Goal: Task Accomplishment & Management: Complete application form

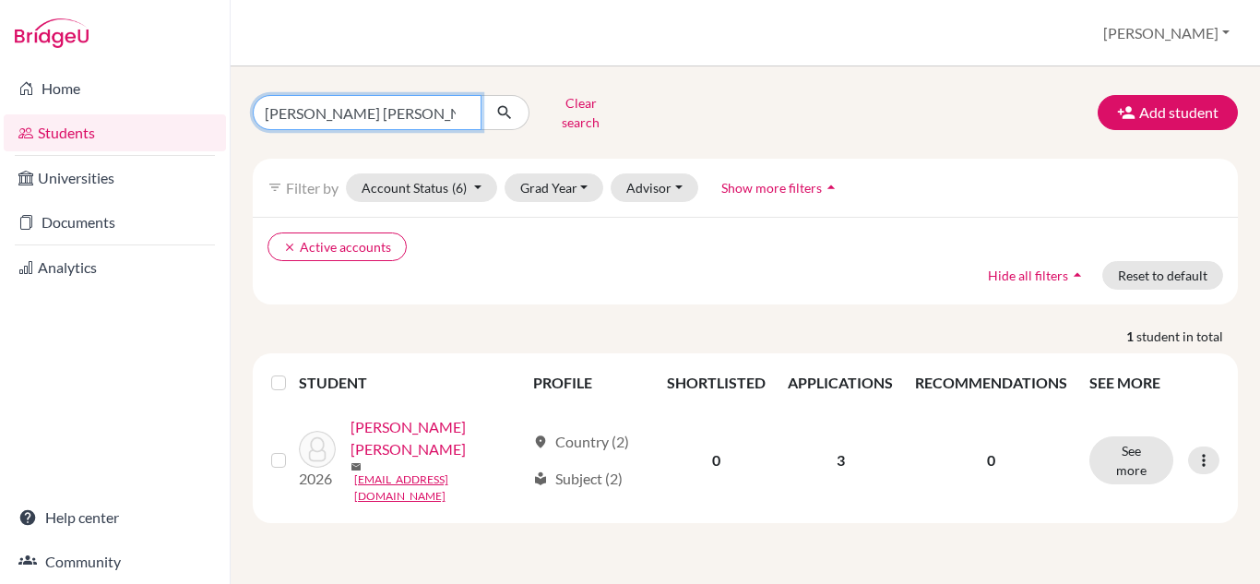
click at [378, 116] on input "ana isabel" at bounding box center [367, 112] width 229 height 35
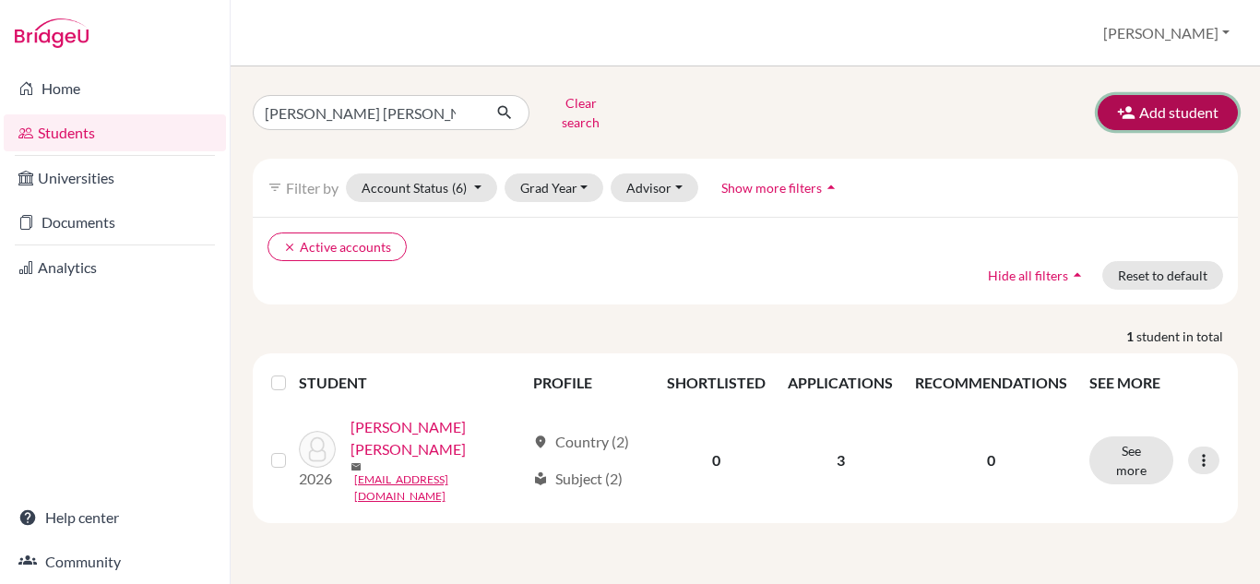
click at [1169, 95] on button "Add student" at bounding box center [1167, 112] width 140 height 35
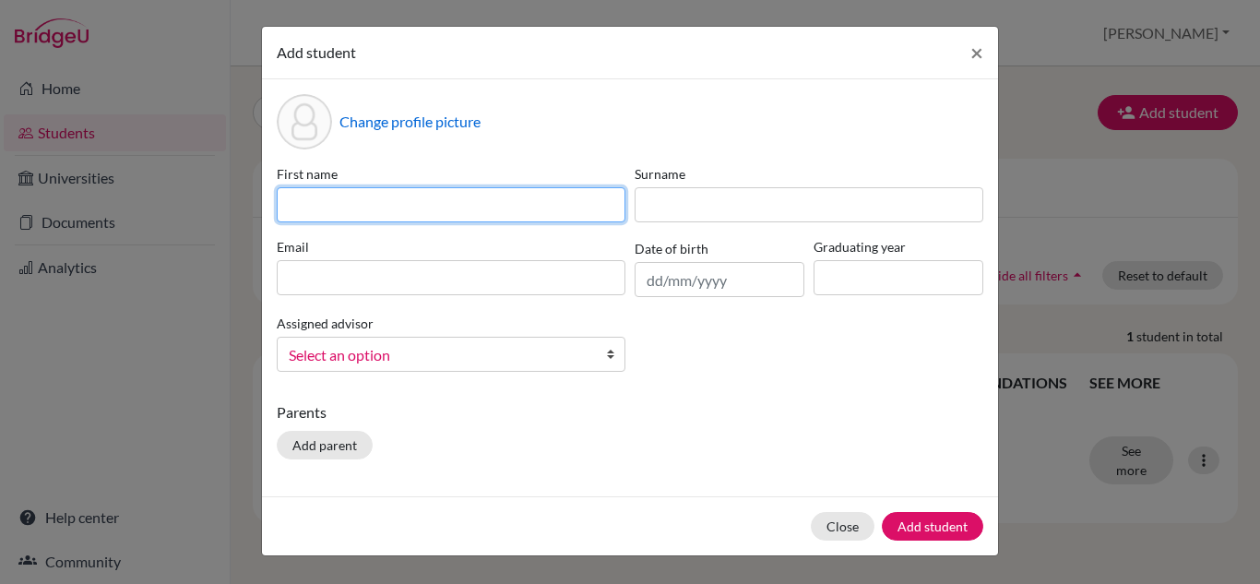
click at [544, 218] on input at bounding box center [451, 204] width 349 height 35
type input "Benjamin Ignacio"
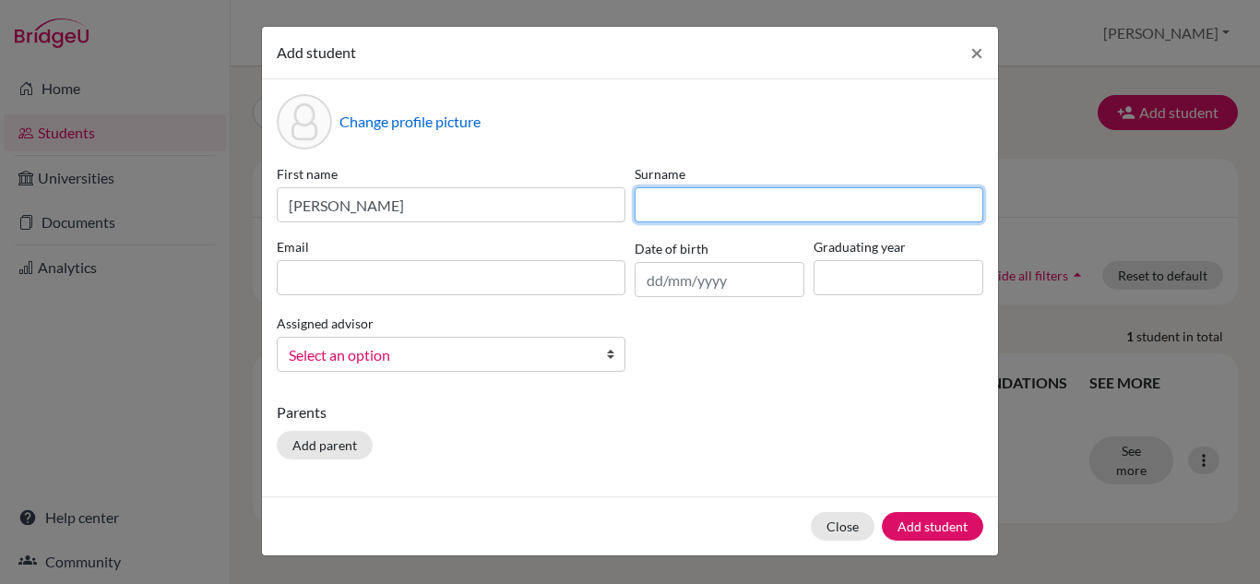
click at [668, 205] on input at bounding box center [809, 204] width 349 height 35
type input "Guerrero Mora"
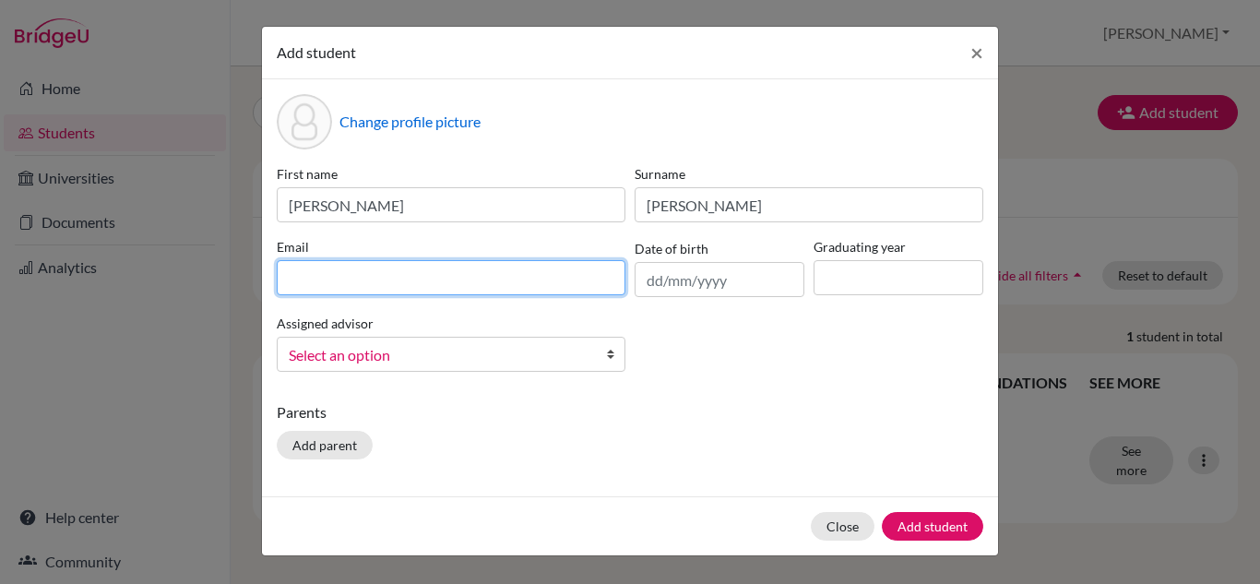
click at [511, 284] on input at bounding box center [451, 277] width 349 height 35
type input "26guerrerobe@liceointernacional.edu.ec"
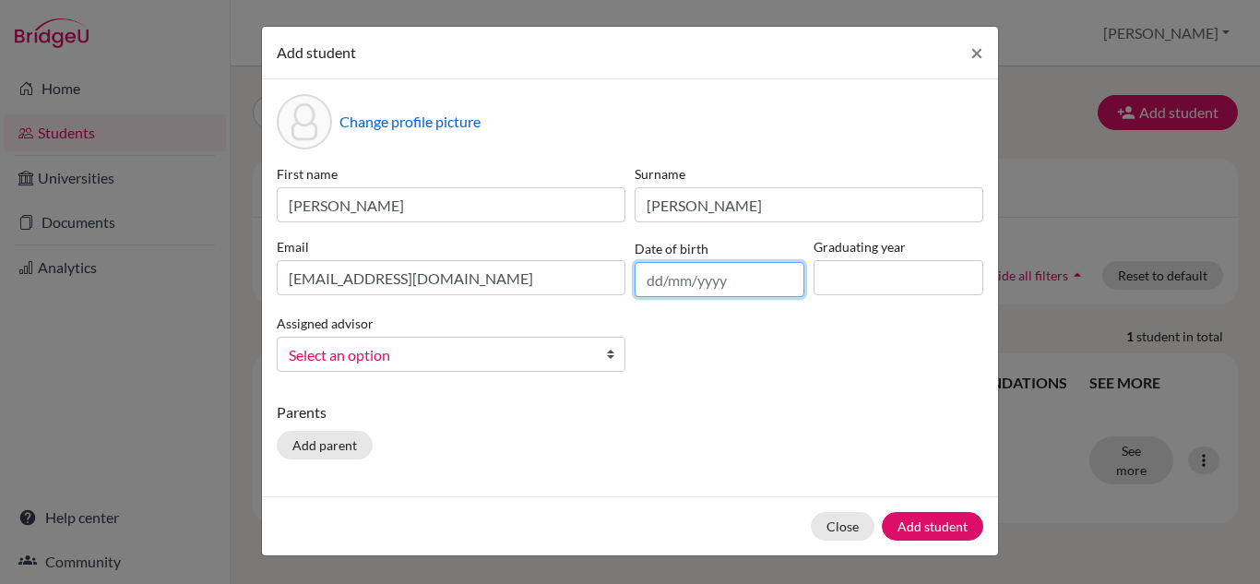
click at [670, 282] on input "text" at bounding box center [720, 279] width 170 height 35
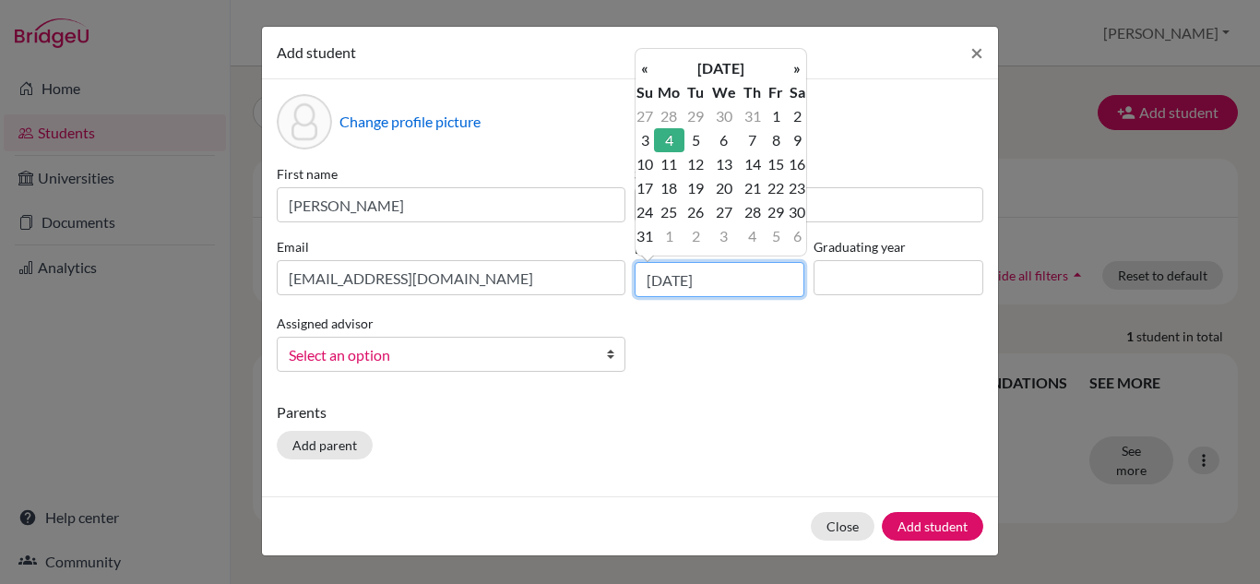
type input "04/08/2008"
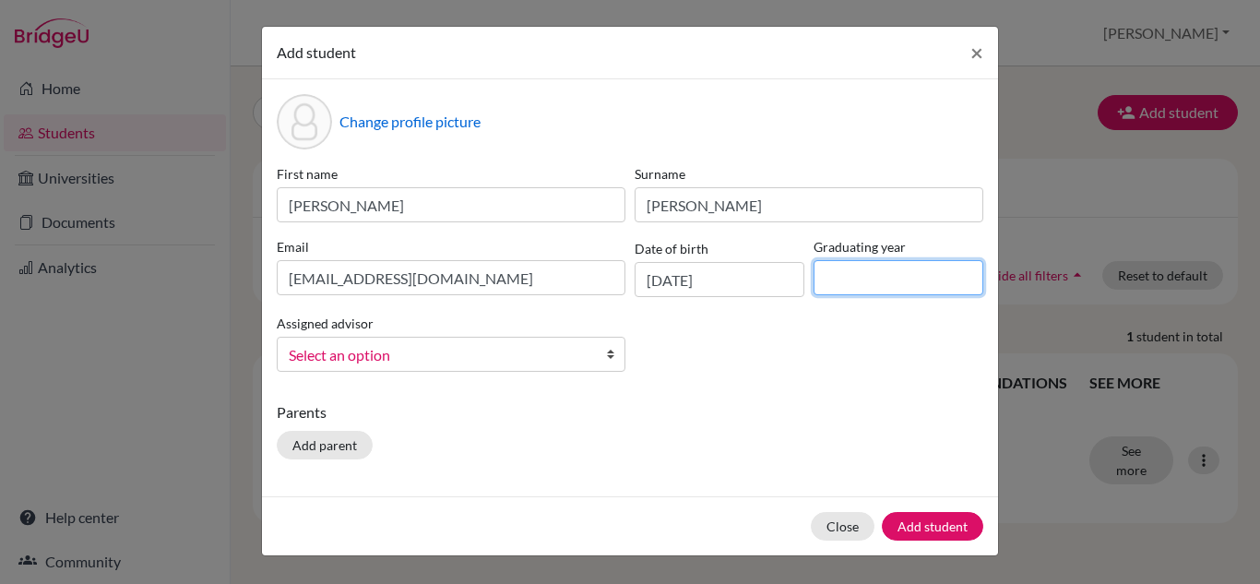
click at [848, 275] on input at bounding box center [898, 277] width 170 height 35
type input "2026"
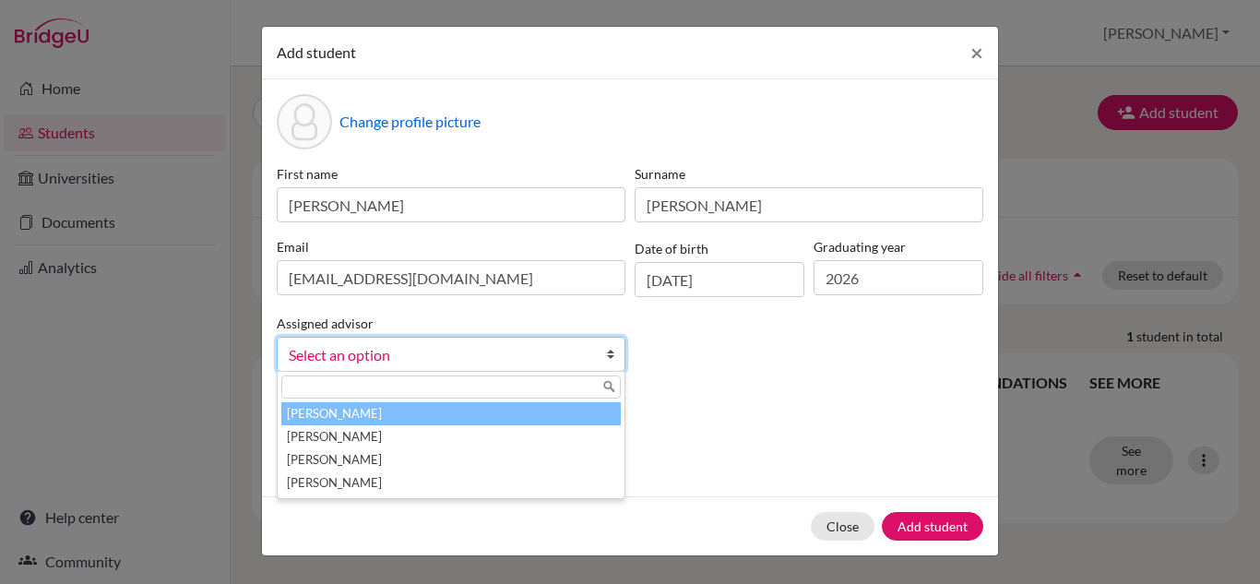
click at [512, 350] on span "Select an option" at bounding box center [439, 355] width 301 height 24
click at [403, 418] on li "Jarrin, Sebastian" at bounding box center [450, 413] width 339 height 23
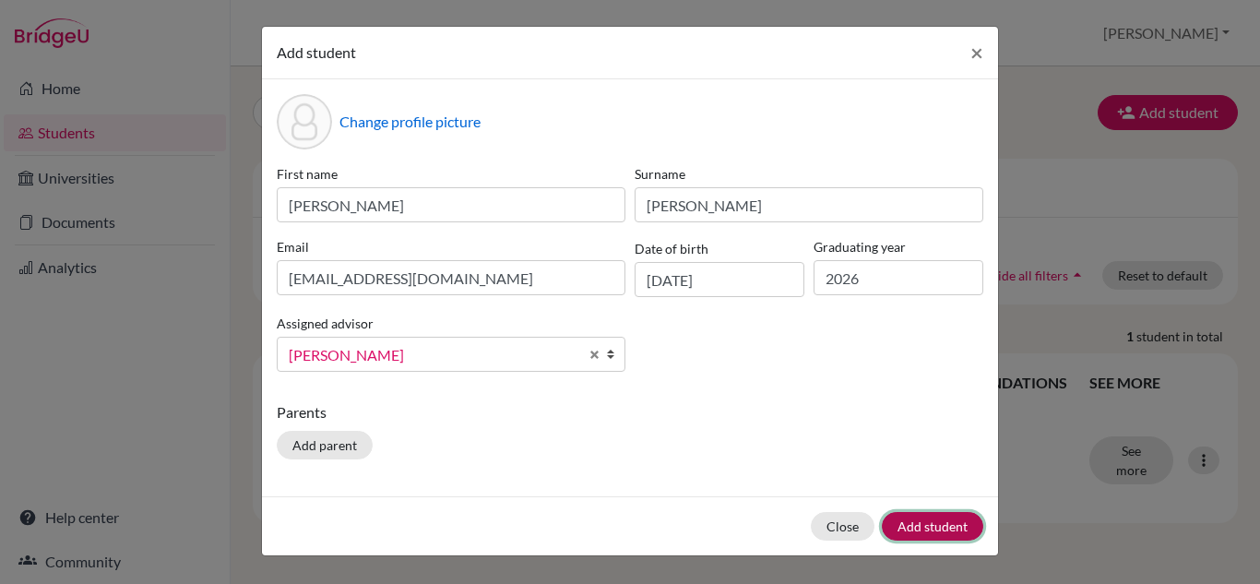
click at [922, 528] on button "Add student" at bounding box center [932, 526] width 101 height 29
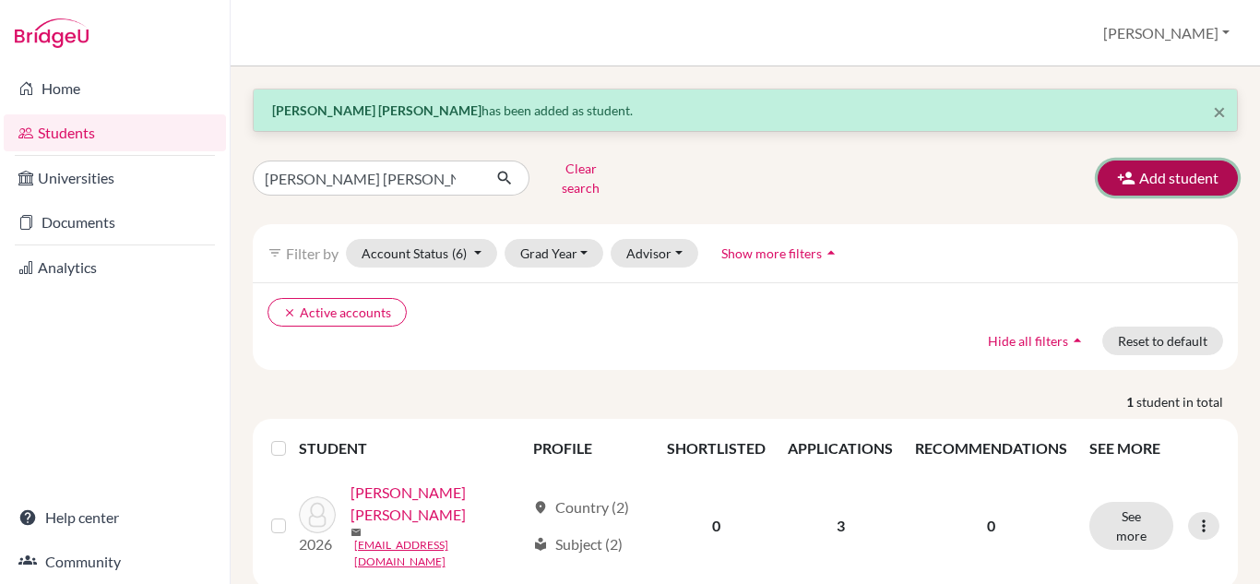
click at [1168, 171] on button "Add student" at bounding box center [1167, 177] width 140 height 35
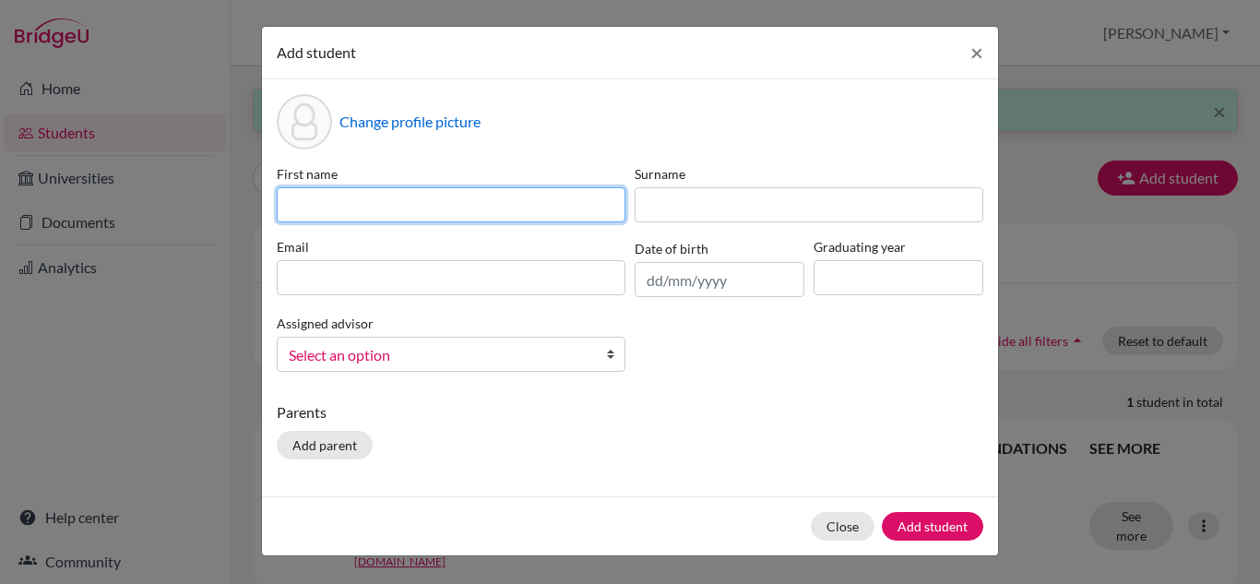
click at [413, 204] on input at bounding box center [451, 204] width 349 height 35
type input "M"
type input "Carlos Matias"
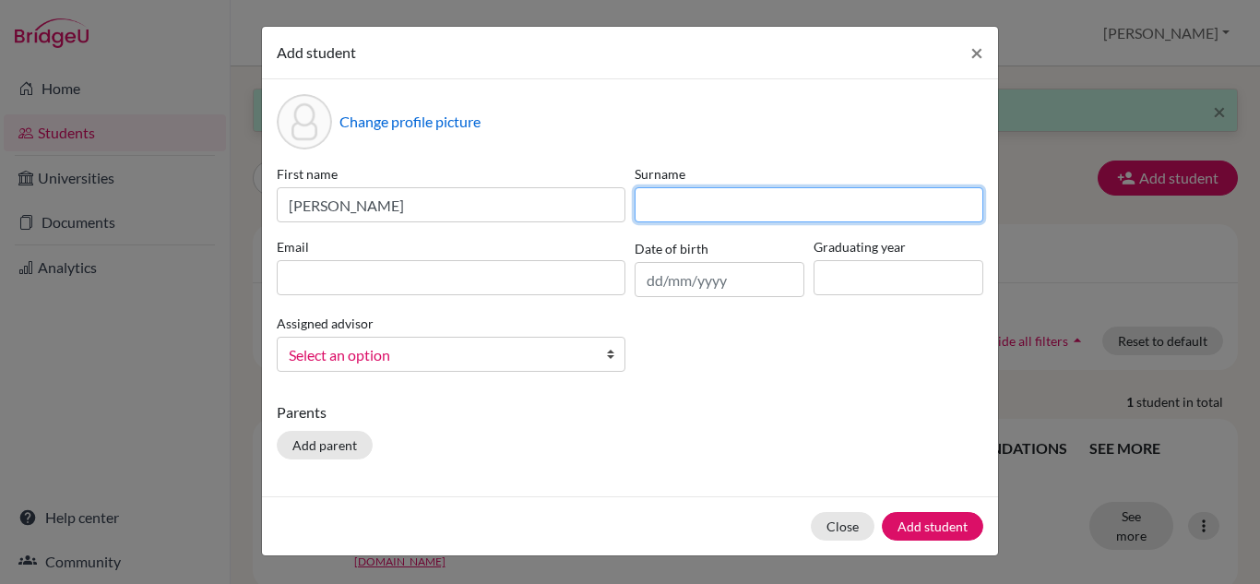
click at [679, 210] on input at bounding box center [809, 204] width 349 height 35
type input "Vasconez Arguello"
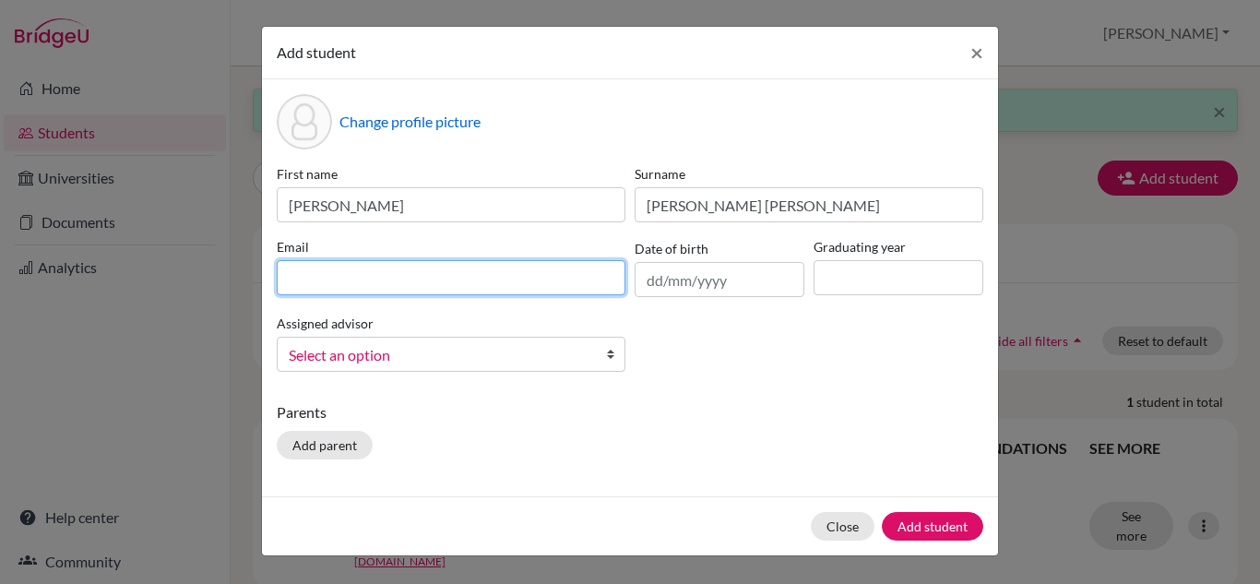
click at [492, 277] on input at bounding box center [451, 277] width 349 height 35
type input "26vasconezca@liceointernacional.edu.ec"
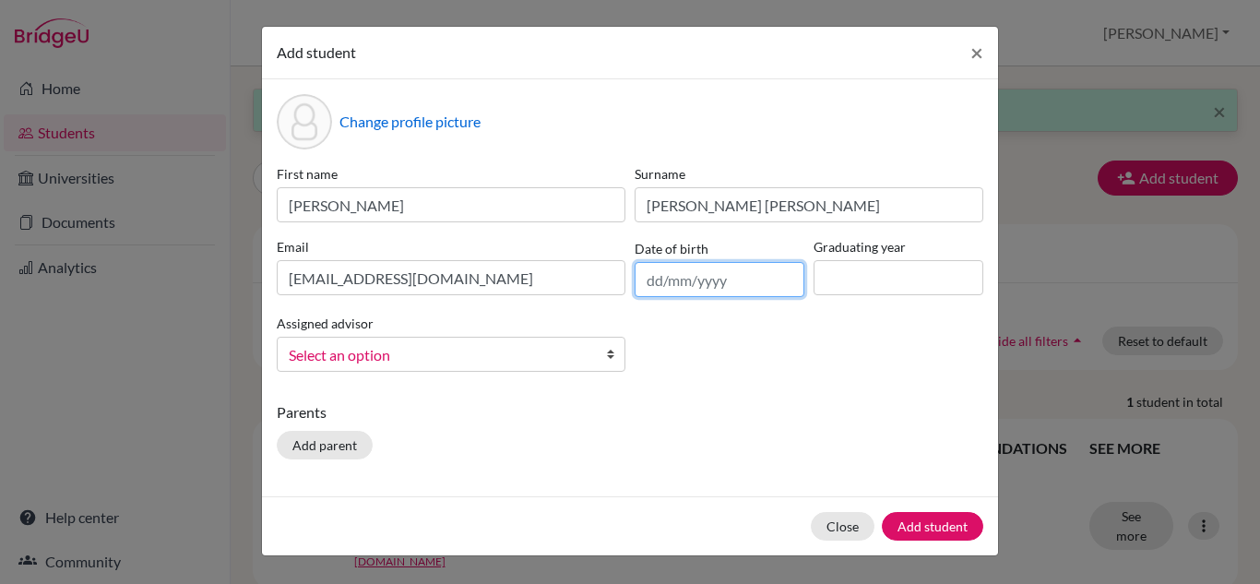
click at [658, 279] on input "text" at bounding box center [720, 279] width 170 height 35
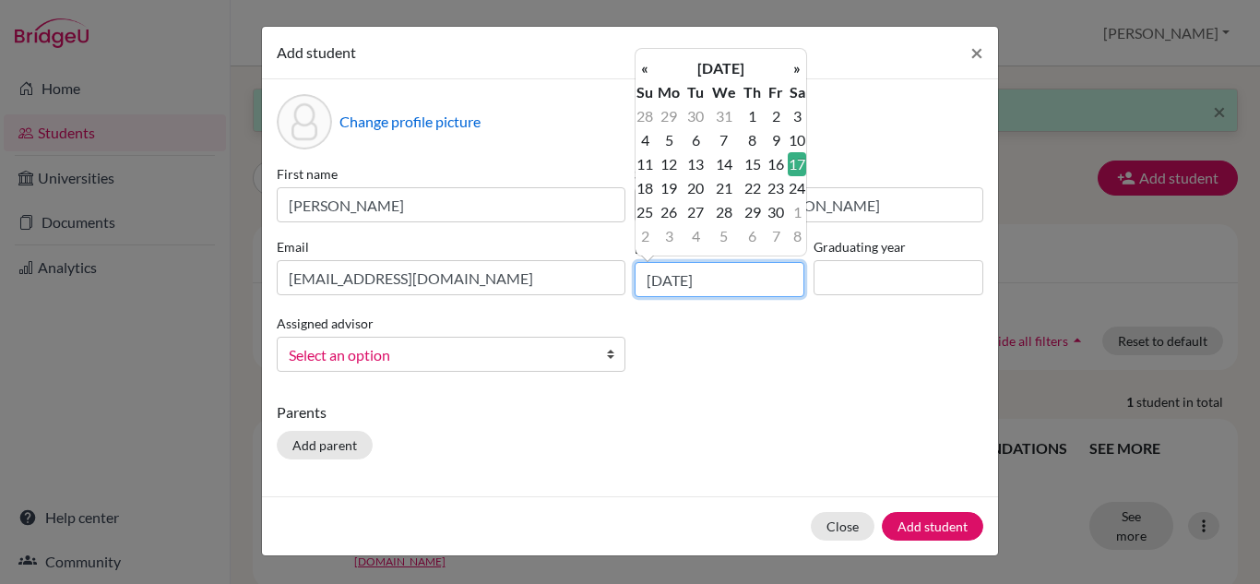
type input "17/11/2007"
click at [894, 275] on input at bounding box center [898, 277] width 170 height 35
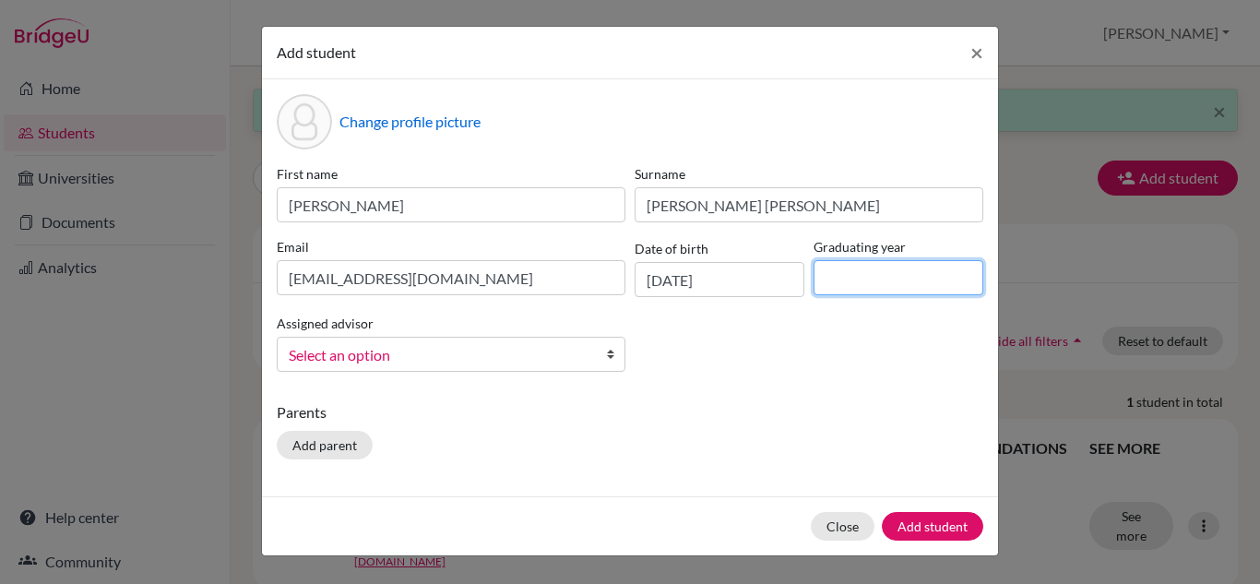
type input "2026"
click at [493, 362] on span "Select an option" at bounding box center [439, 355] width 301 height 24
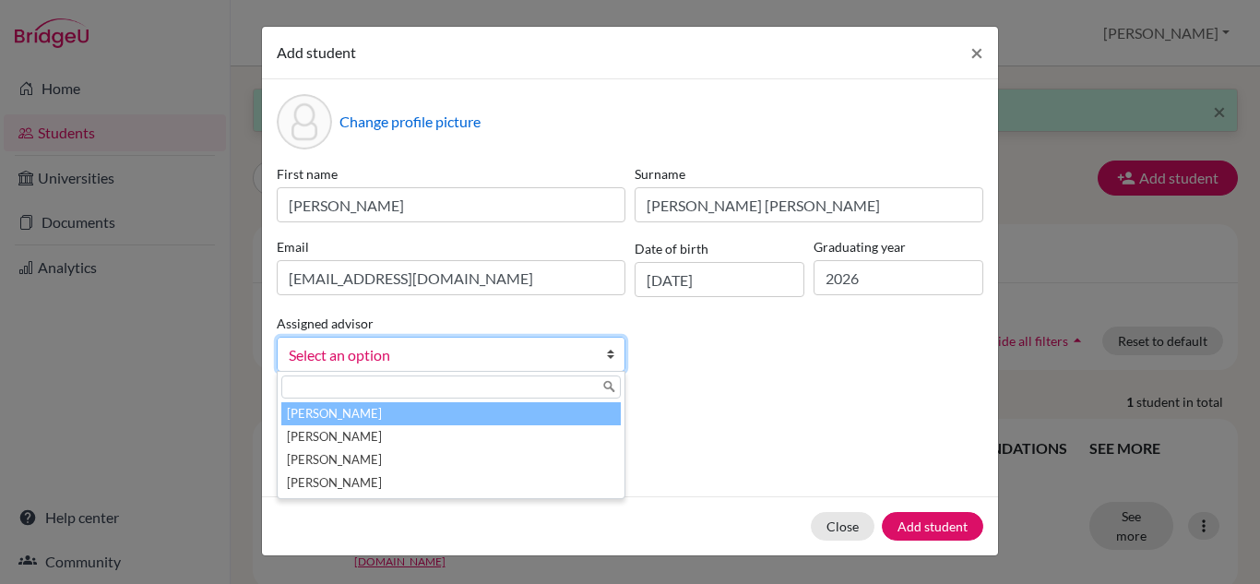
click at [446, 409] on li "Jarrin, Sebastian" at bounding box center [450, 413] width 339 height 23
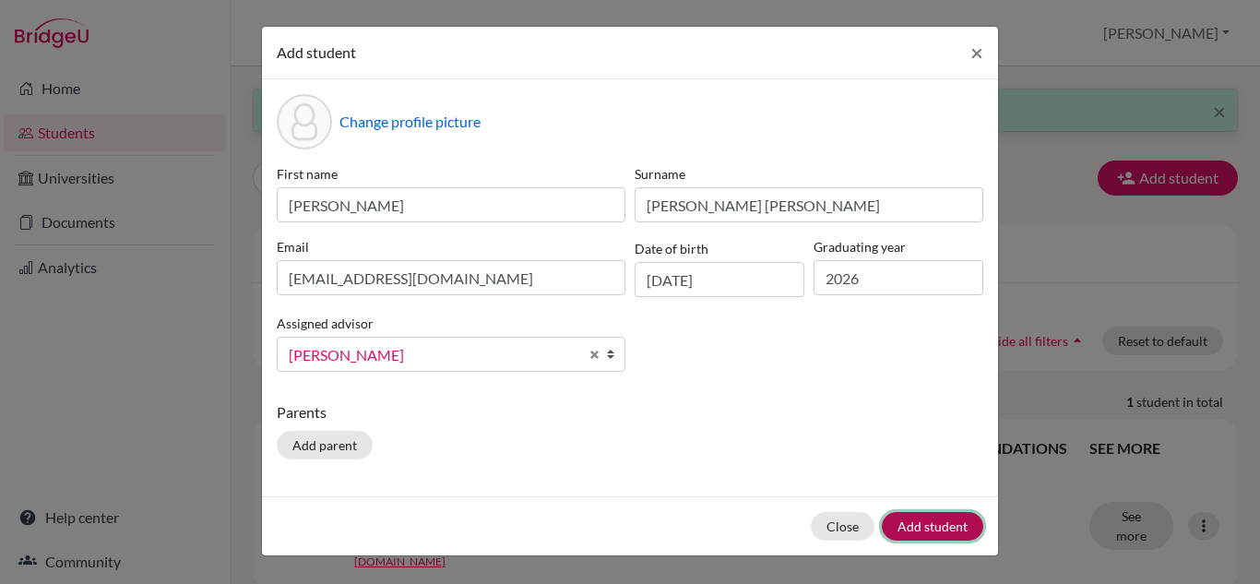
click at [941, 519] on button "Add student" at bounding box center [932, 526] width 101 height 29
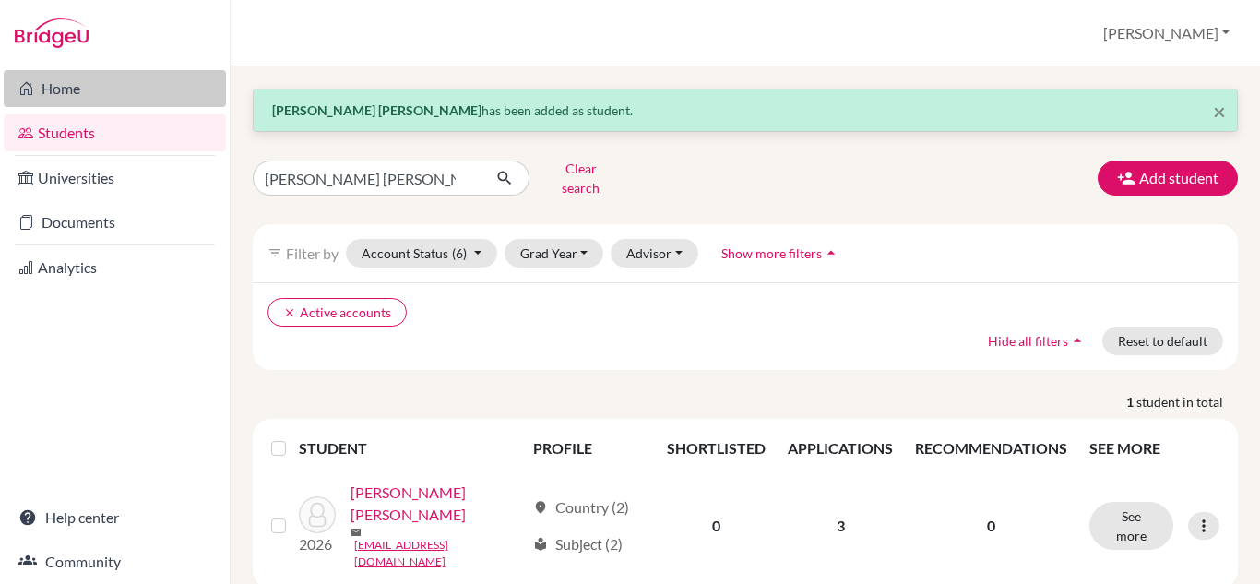
click at [67, 92] on link "Home" at bounding box center [115, 88] width 222 height 37
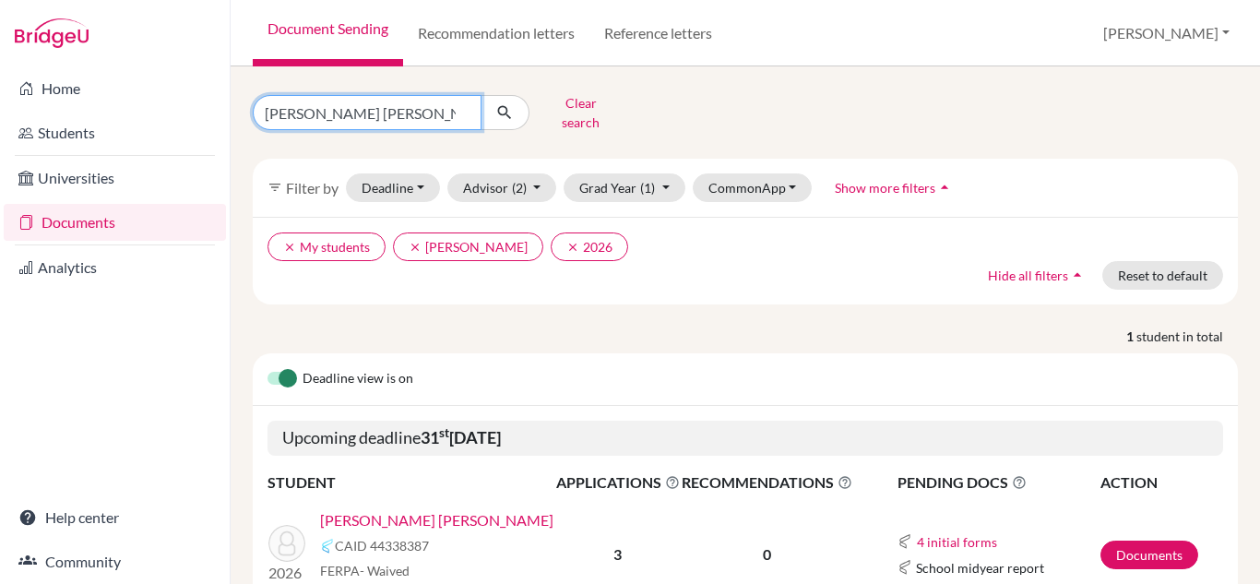
click at [342, 110] on input "ana isabel" at bounding box center [367, 112] width 229 height 35
type input "[PERSON_NAME]"
click button "submit" at bounding box center [504, 112] width 49 height 35
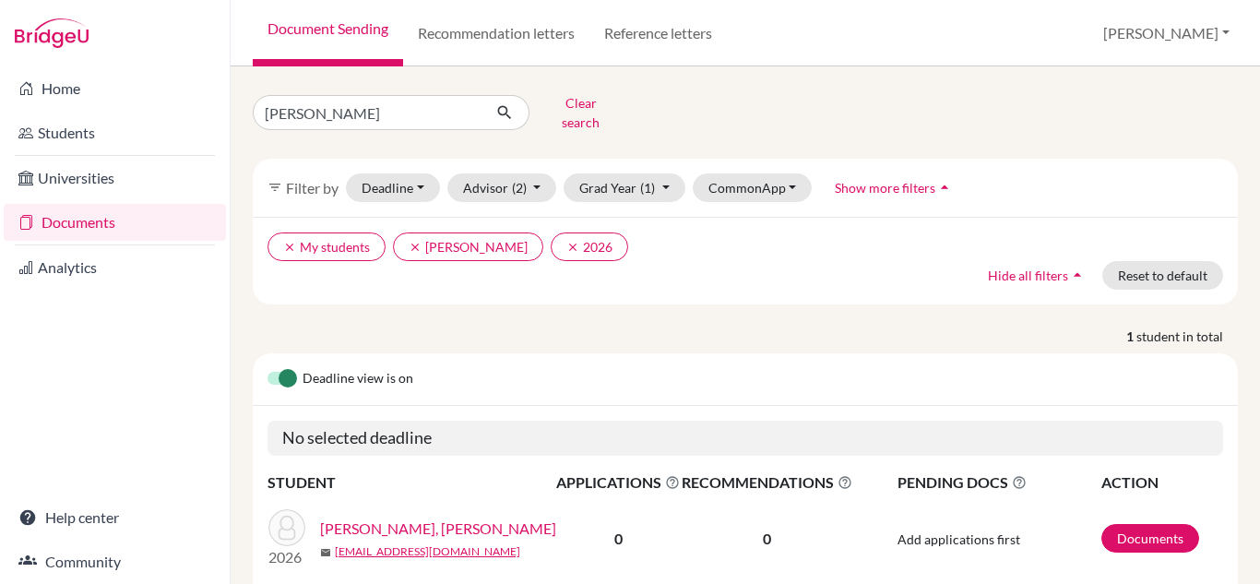
scroll to position [60, 0]
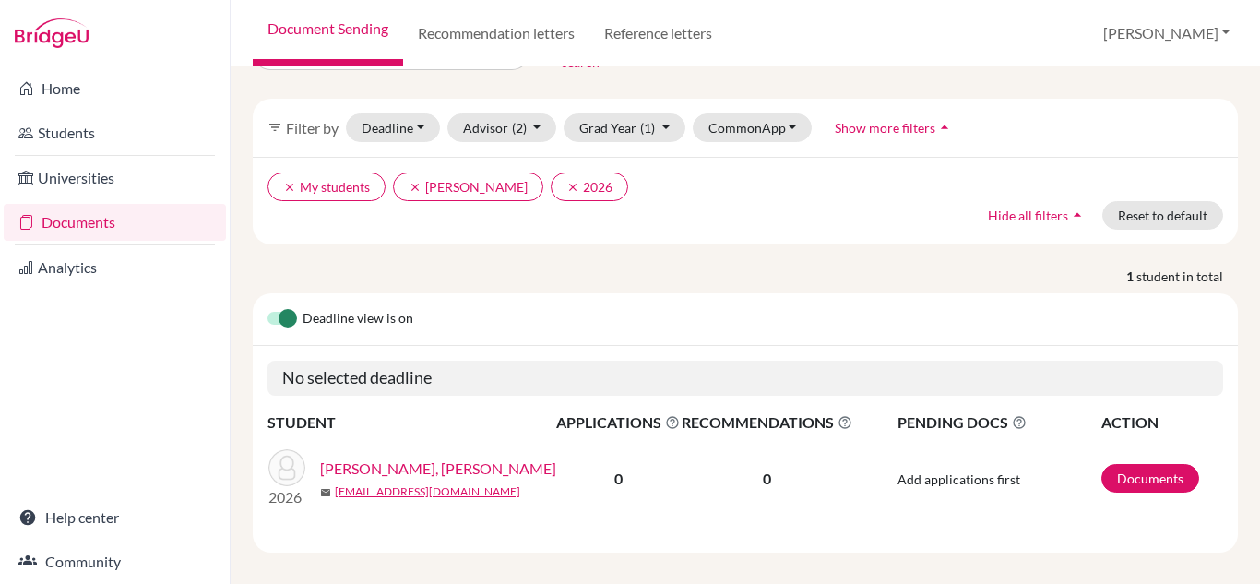
click at [480, 457] on link "[PERSON_NAME], [PERSON_NAME]" at bounding box center [438, 468] width 236 height 22
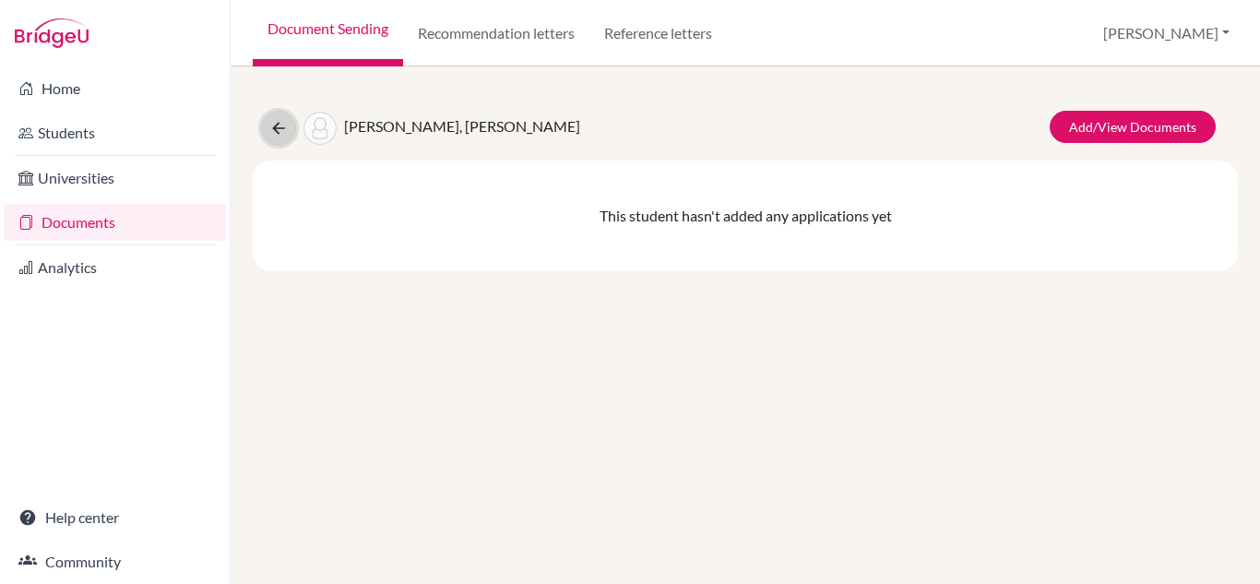
click at [266, 128] on button at bounding box center [278, 128] width 35 height 35
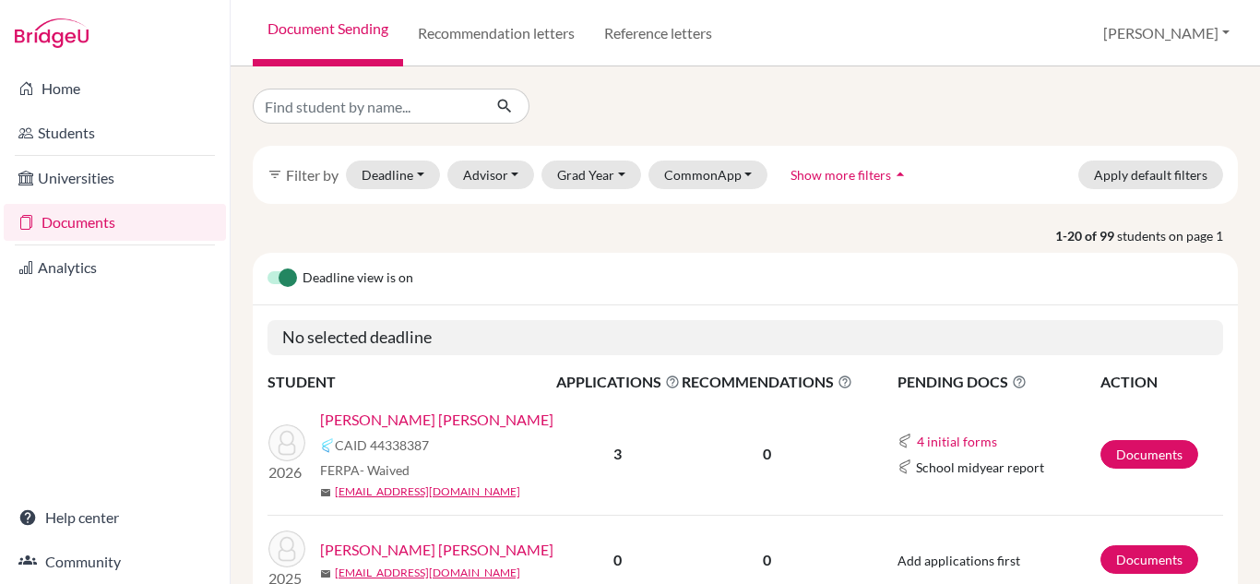
click at [90, 221] on link "Documents" at bounding box center [115, 222] width 222 height 37
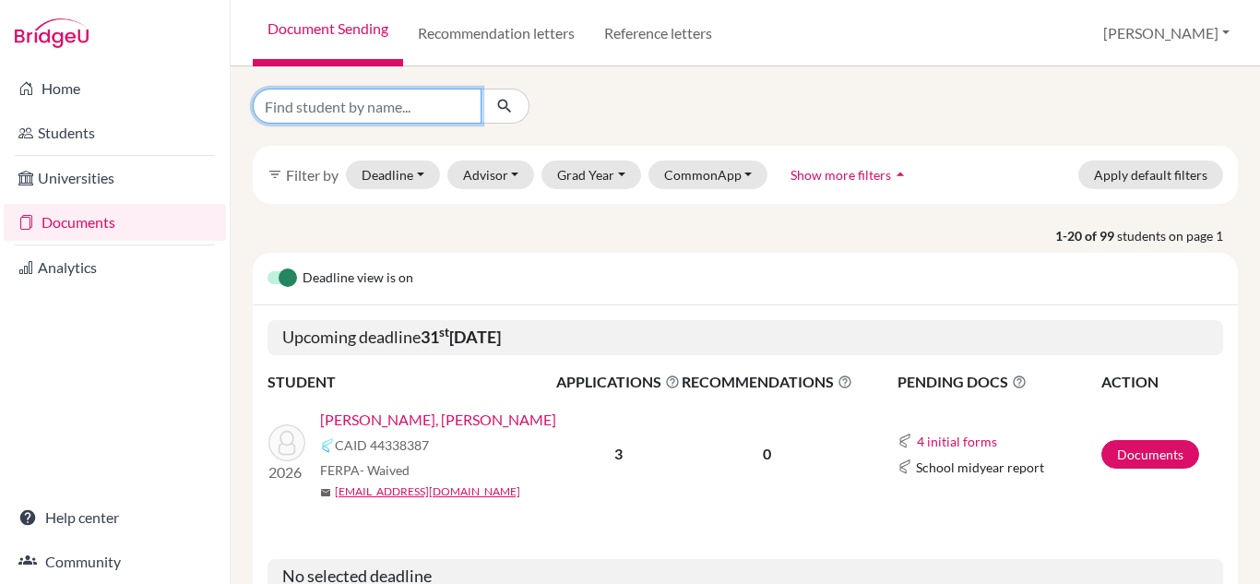
click at [387, 113] on input "Find student by name..." at bounding box center [367, 106] width 229 height 35
type input "[PERSON_NAME]"
click button "submit" at bounding box center [504, 106] width 49 height 35
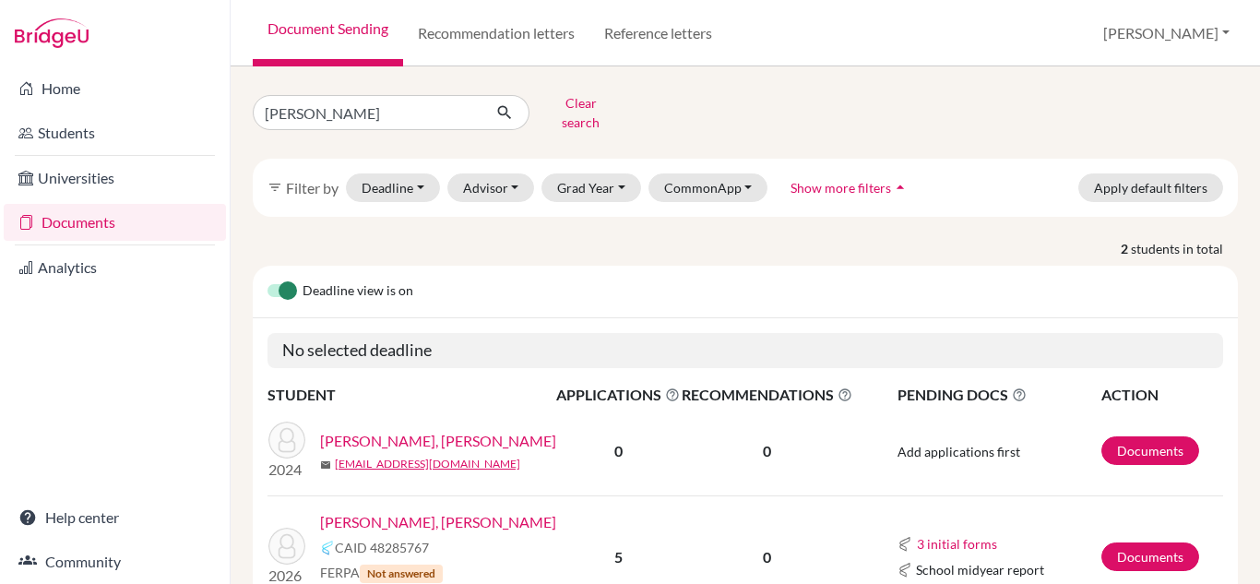
scroll to position [95, 0]
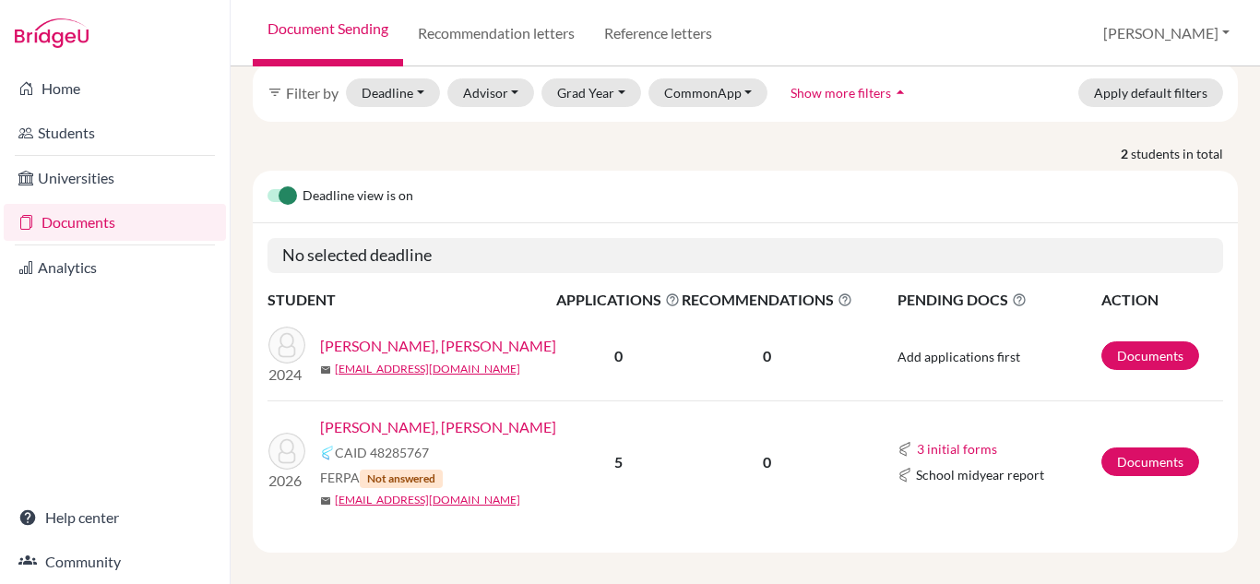
click at [442, 416] on link "[PERSON_NAME], [PERSON_NAME]" at bounding box center [438, 427] width 236 height 22
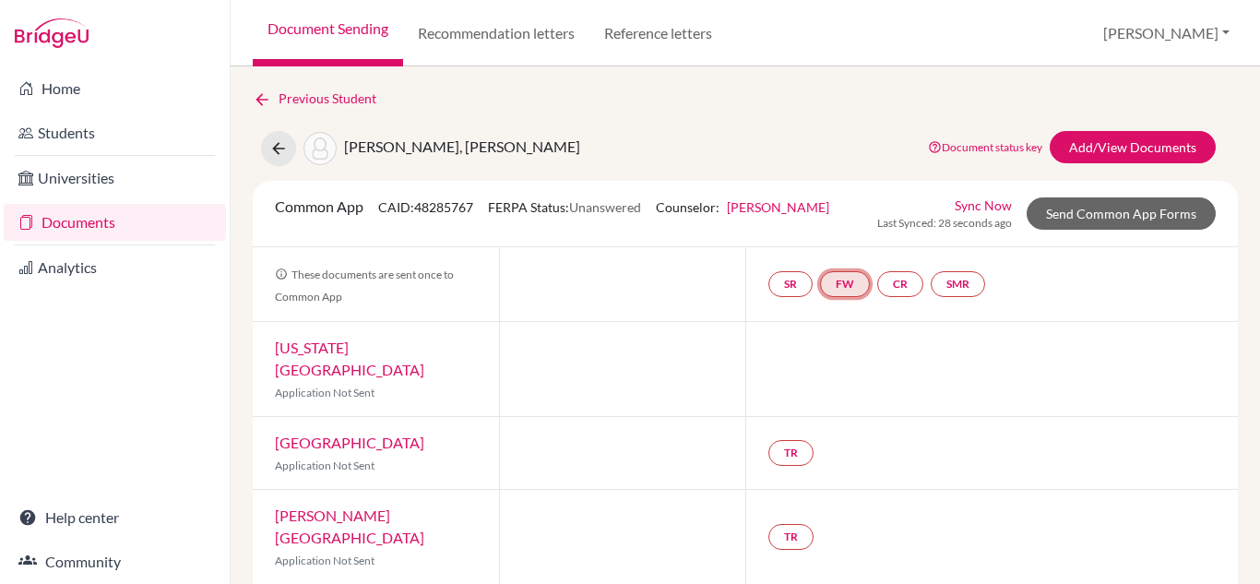
click at [849, 288] on link "FW" at bounding box center [845, 284] width 50 height 26
click at [847, 231] on link "Fee waiver" at bounding box center [846, 228] width 62 height 16
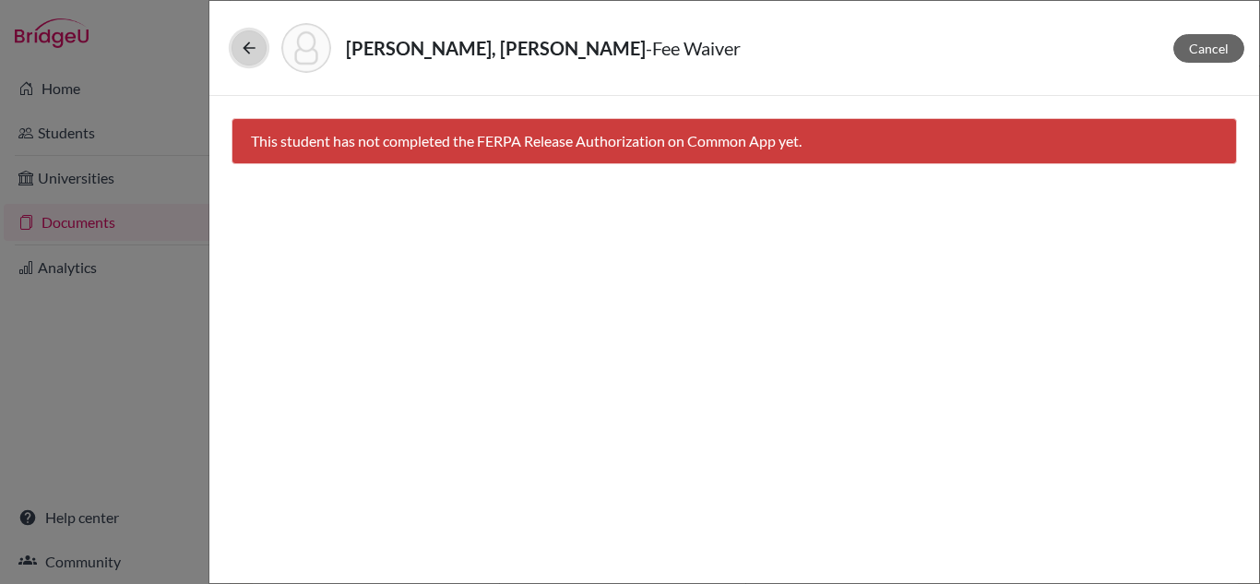
click at [248, 43] on icon at bounding box center [249, 48] width 18 height 18
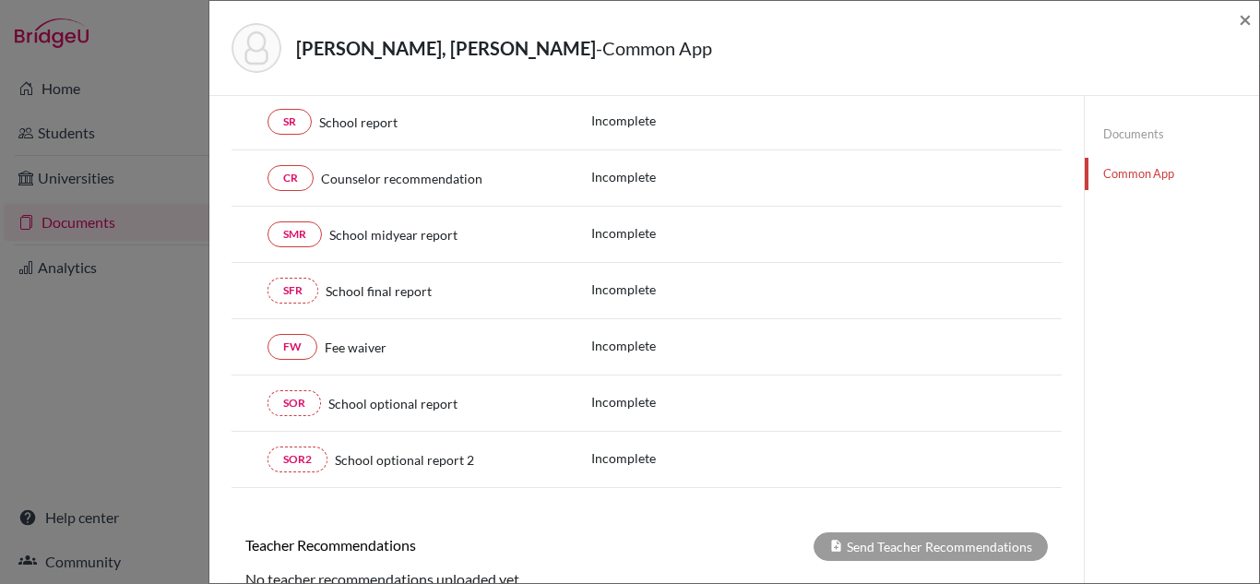
scroll to position [275, 0]
